Goal: Download file/media

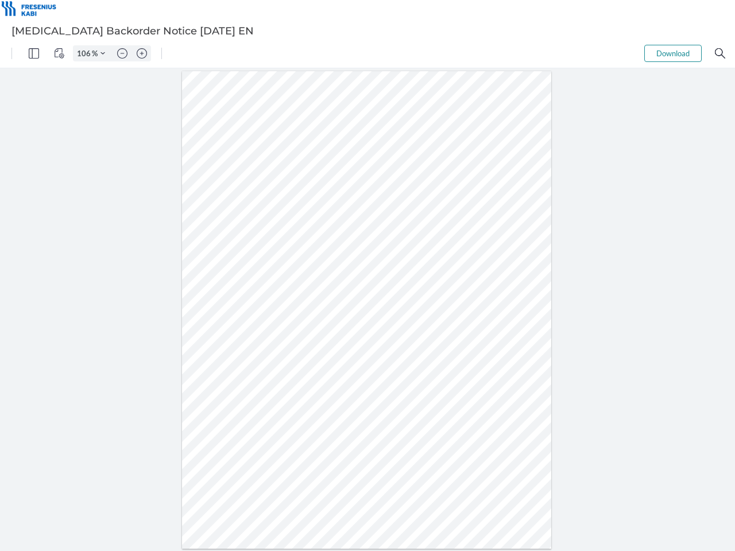
click at [34, 53] on img "Panel" at bounding box center [34, 53] width 10 height 10
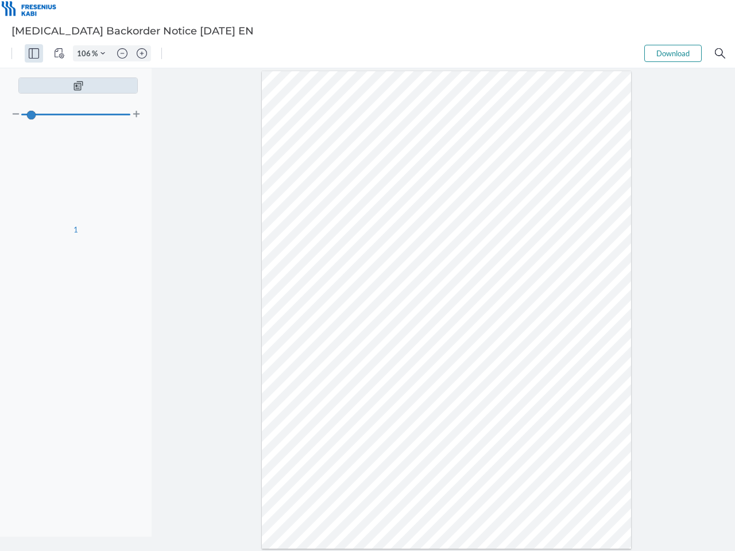
click at [59, 53] on img "View Controls" at bounding box center [59, 53] width 10 height 10
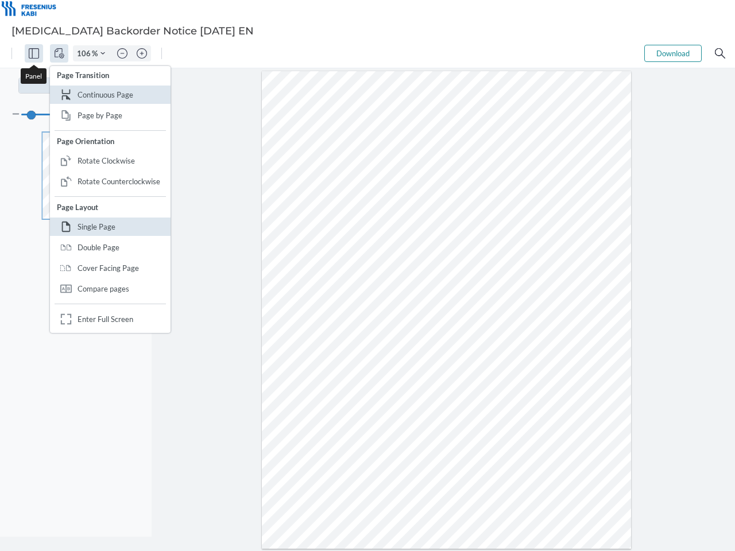
click at [86, 53] on input "106" at bounding box center [83, 53] width 18 height 10
click at [103, 53] on img "Zoom Controls" at bounding box center [103, 53] width 5 height 5
click at [122, 53] on img "Zoom out" at bounding box center [122, 53] width 10 height 10
click at [142, 53] on img "Zoom in" at bounding box center [142, 53] width 10 height 10
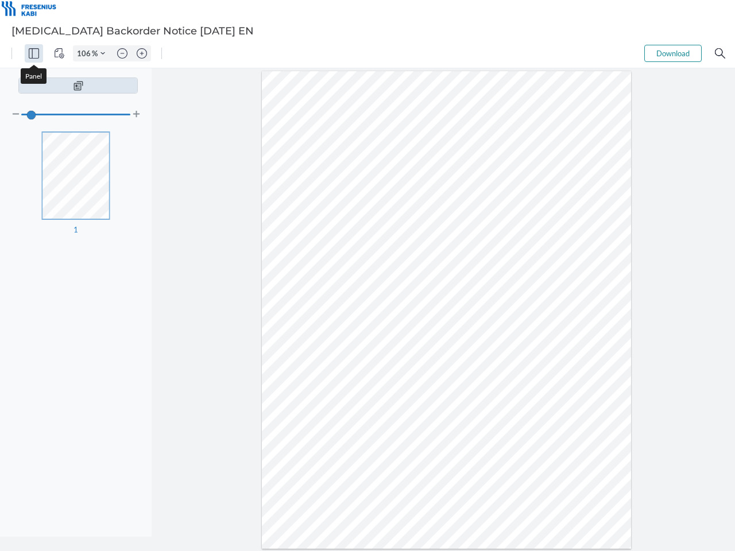
type input "106"
click at [673, 53] on button "Download" at bounding box center [672, 53] width 57 height 17
click at [720, 53] on img "Search" at bounding box center [720, 53] width 10 height 10
